Goal: Transaction & Acquisition: Purchase product/service

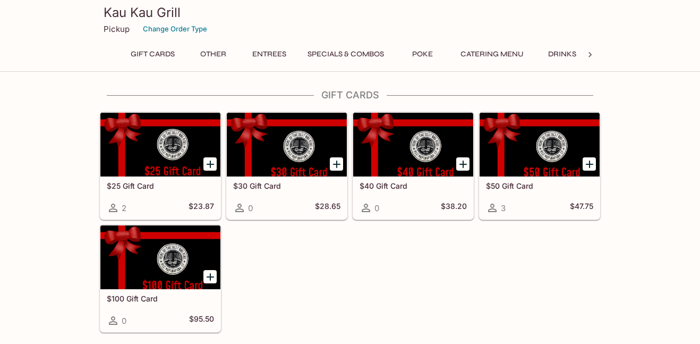
click at [496, 63] on div "Gift Cards Other Entrees Specials & Combos Poke Catering Menu Drinks" at bounding box center [350, 57] width 459 height 21
click at [492, 53] on button "Catering Menu" at bounding box center [492, 54] width 75 height 15
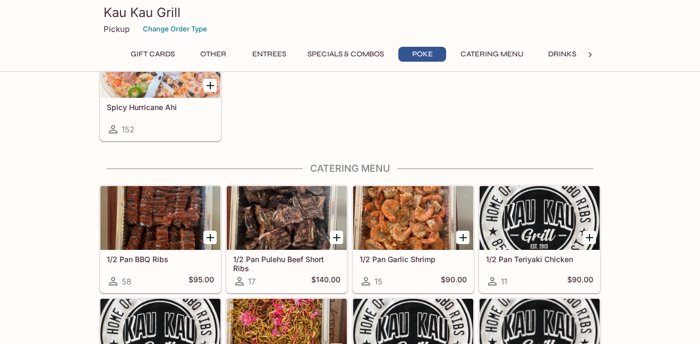
scroll to position [1772, 0]
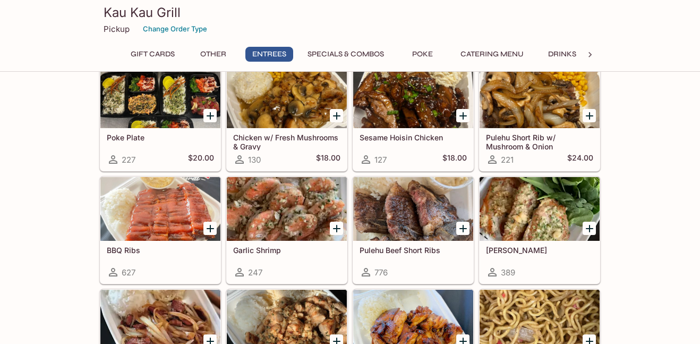
scroll to position [578, 0]
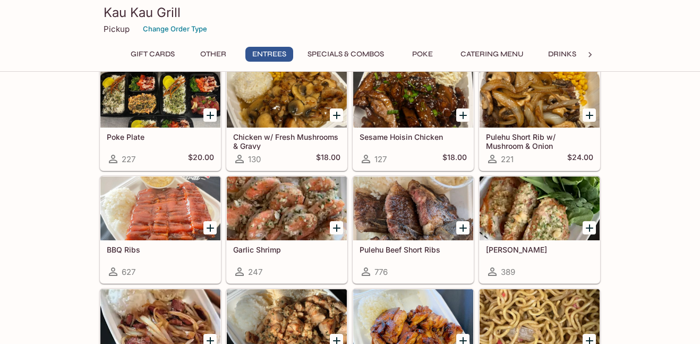
click at [278, 213] on div at bounding box center [287, 208] width 120 height 64
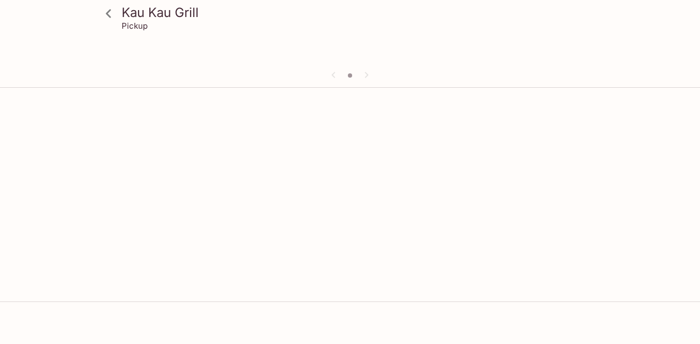
click at [278, 213] on div "Kau Kau Grill Pickup" at bounding box center [350, 264] width 700 height 344
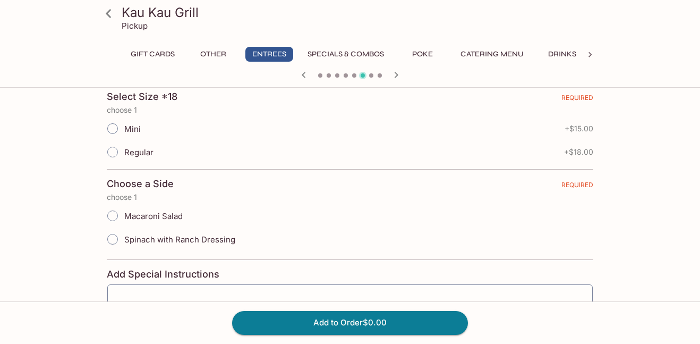
scroll to position [216, 0]
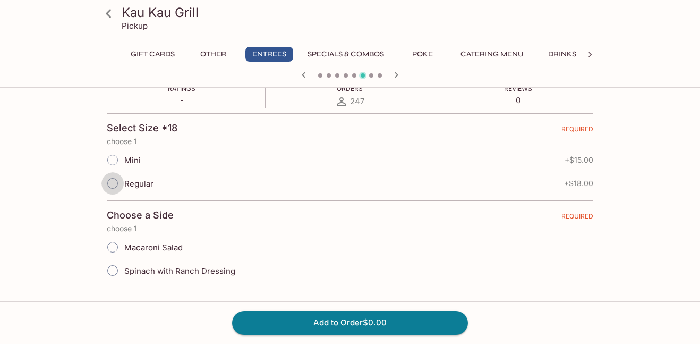
click at [117, 188] on input "Regular" at bounding box center [112, 183] width 22 height 22
radio input "true"
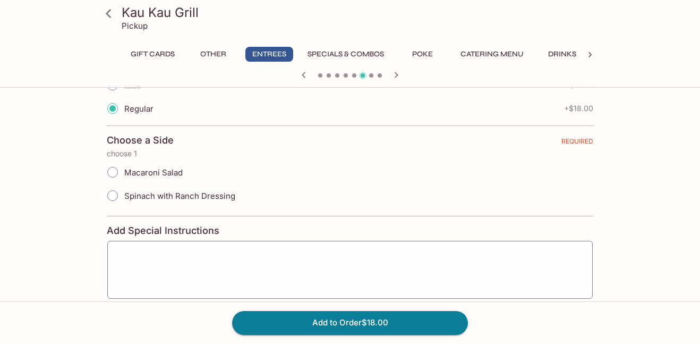
scroll to position [293, 0]
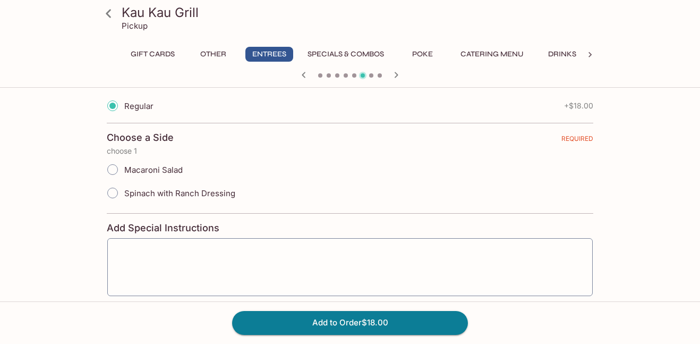
click at [122, 171] on input "Macaroni Salad" at bounding box center [112, 169] width 22 height 22
radio input "true"
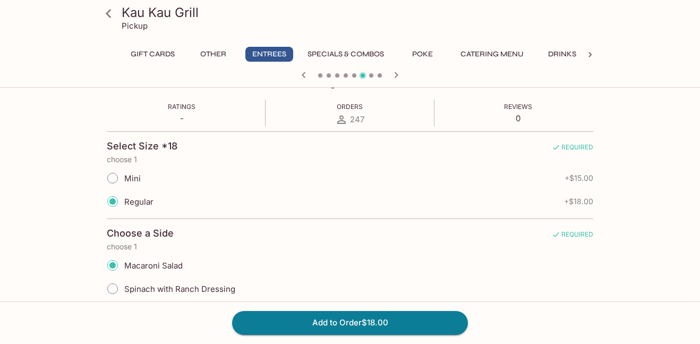
scroll to position [345, 0]
